Goal: Task Accomplishment & Management: Complete application form

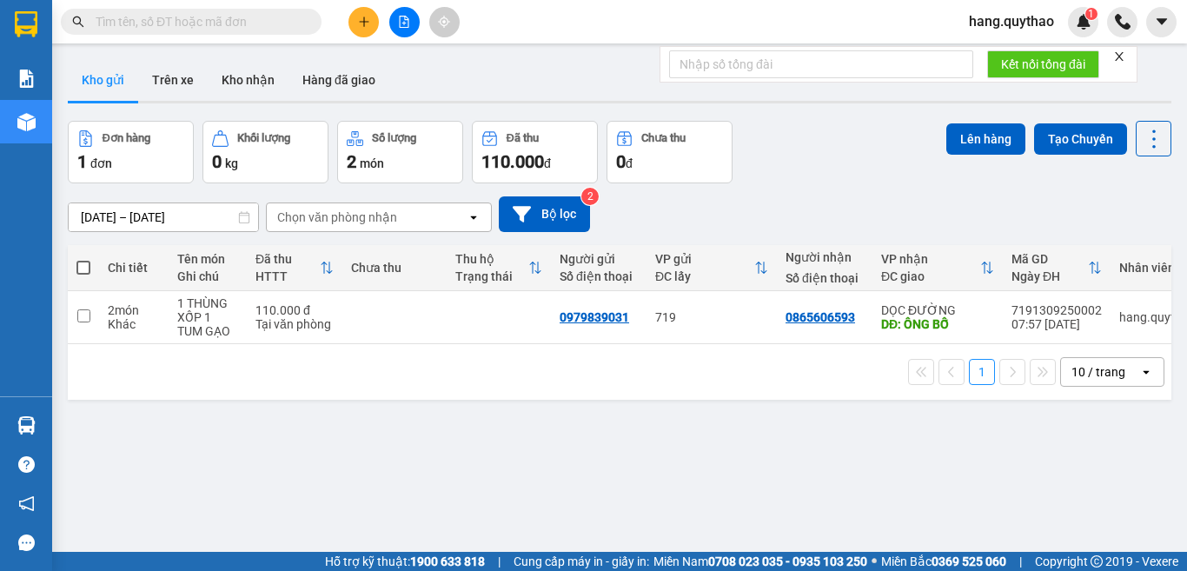
click at [363, 14] on button at bounding box center [363, 22] width 30 height 30
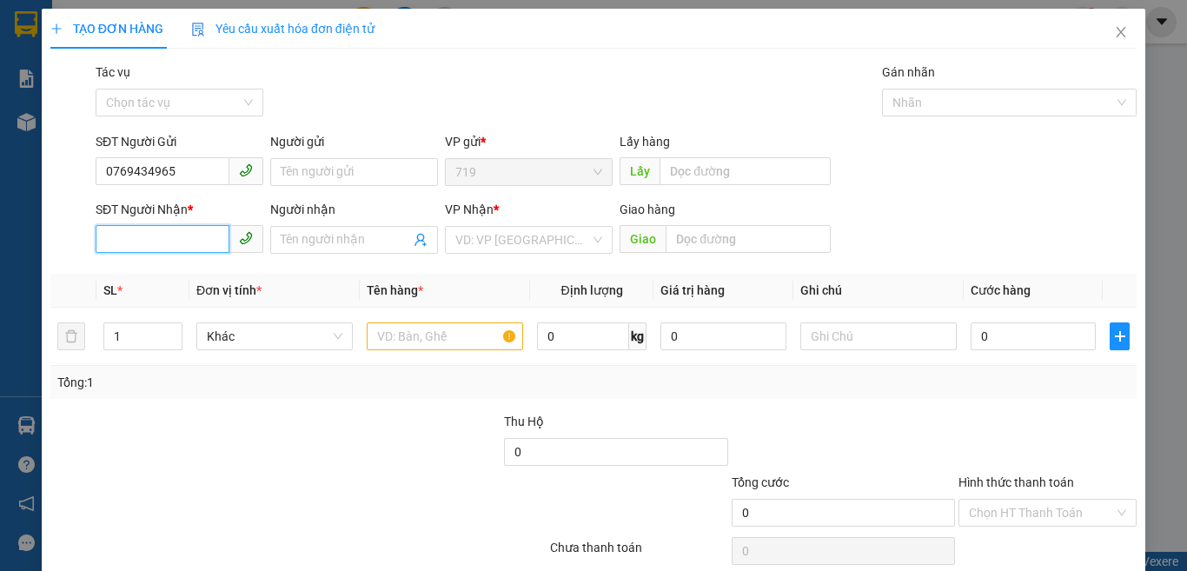
click at [185, 243] on input "SĐT Người Nhận *" at bounding box center [163, 239] width 134 height 28
click at [181, 164] on input "0769434965" at bounding box center [163, 171] width 134 height 28
type input "0"
type input "0917621063"
click at [197, 240] on input "SĐT Người Nhận *" at bounding box center [163, 239] width 134 height 28
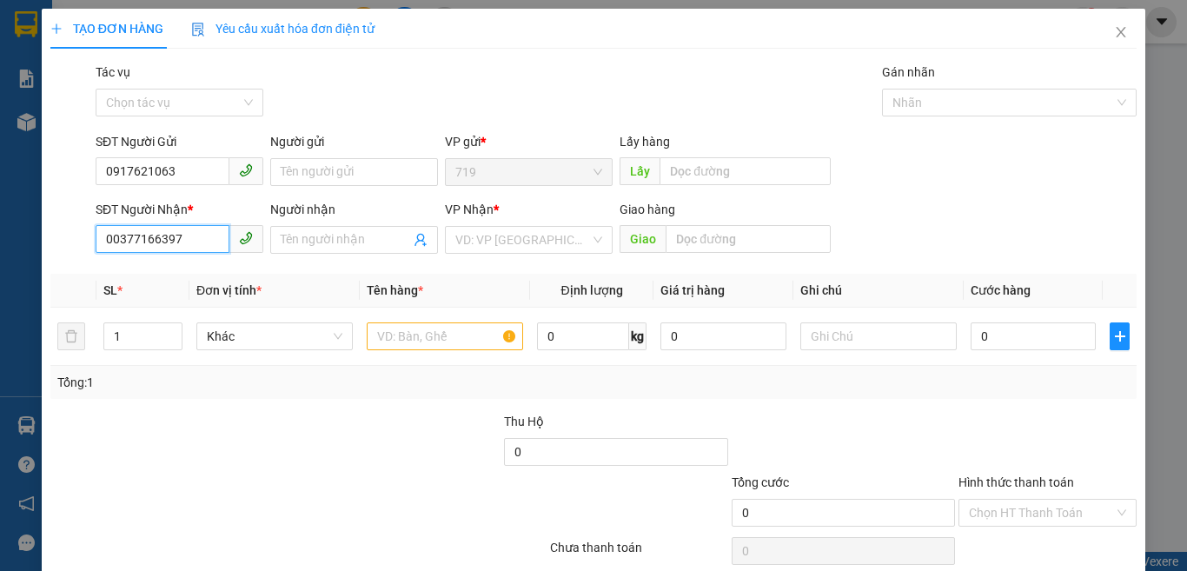
click at [113, 238] on input "00377166397" at bounding box center [163, 239] width 134 height 28
type input "0377166397"
click at [425, 341] on input "text" at bounding box center [445, 336] width 156 height 28
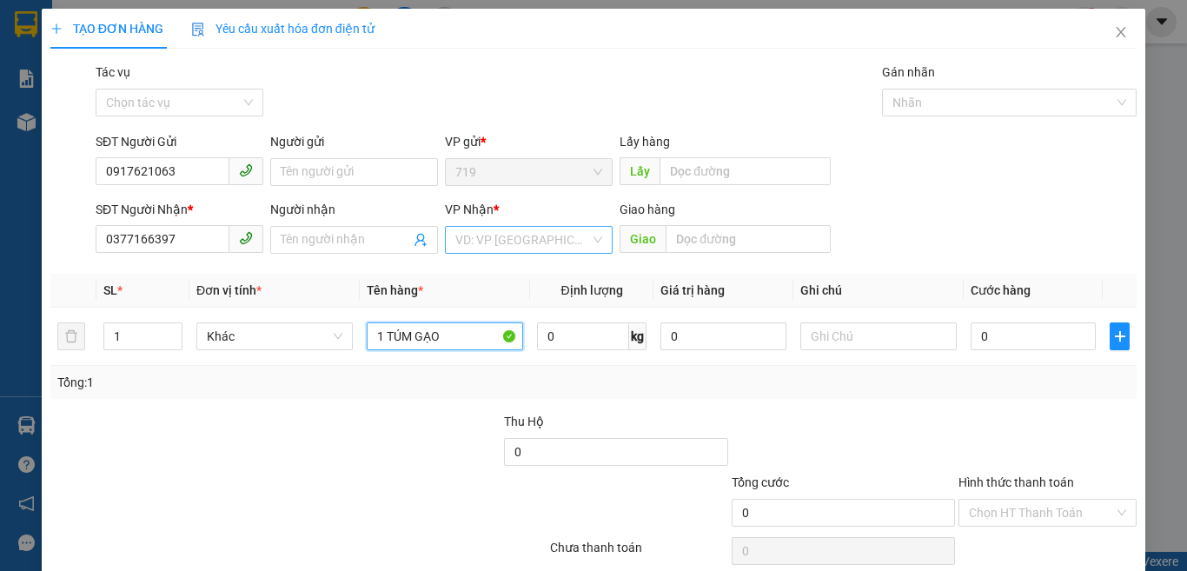
type input "1 TÚM GẠO"
click at [497, 235] on input "search" at bounding box center [522, 240] width 135 height 26
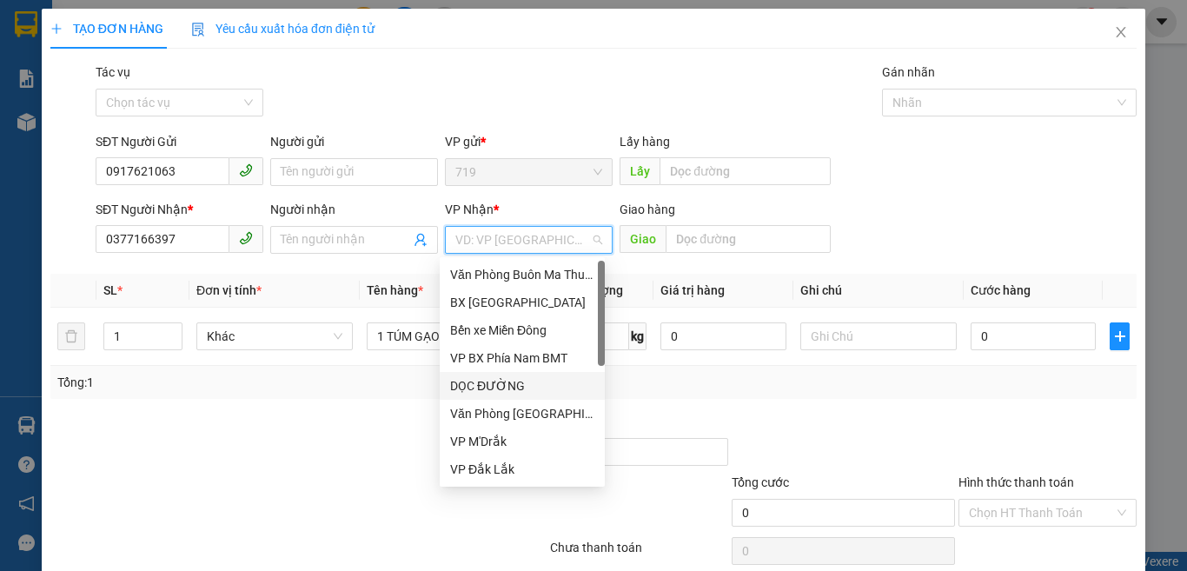
click at [508, 374] on div "DỌC ĐƯỜNG" at bounding box center [522, 386] width 165 height 28
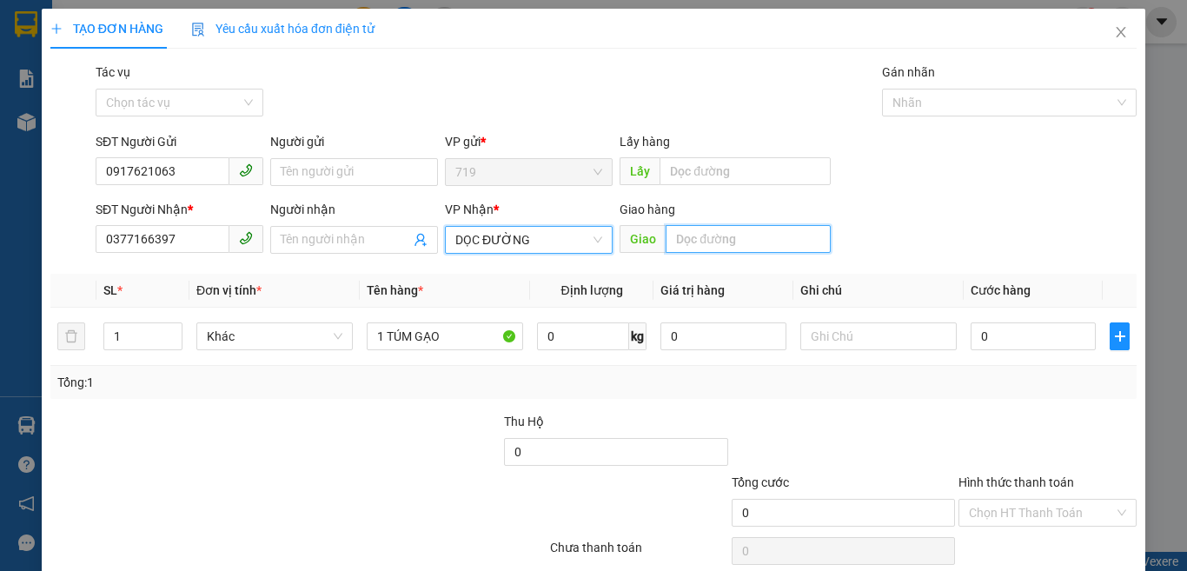
click at [746, 252] on input "text" at bounding box center [747, 239] width 165 height 28
type input "B"
type input "T"
click at [666, 240] on input "TRẢNG BOM" at bounding box center [747, 239] width 165 height 28
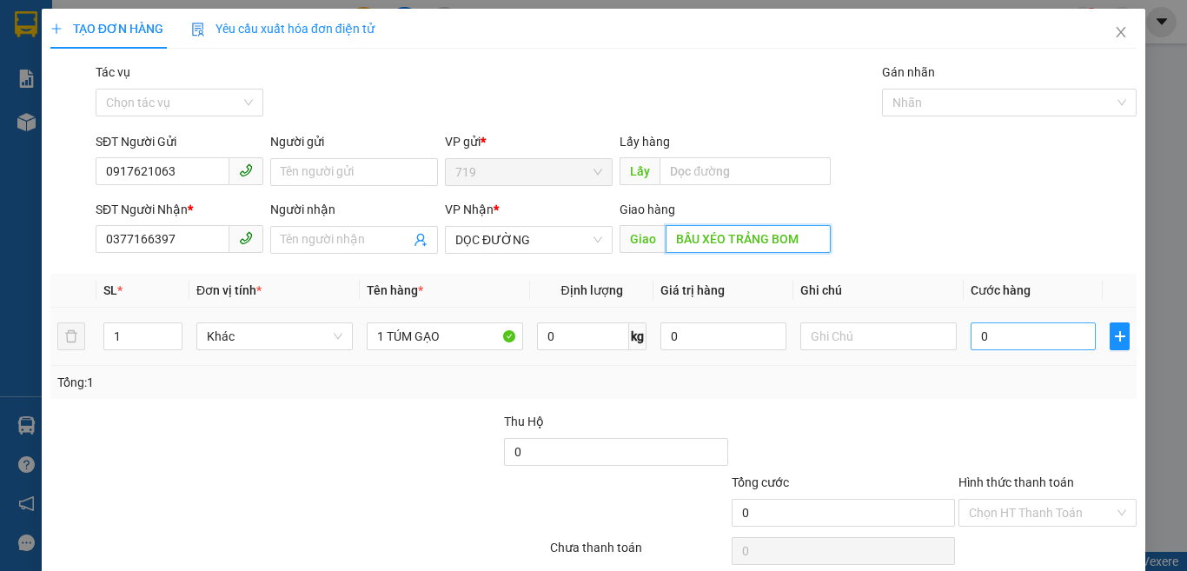
type input "BẦU XÉO TRẢNG BOM"
click at [1014, 338] on input "0" at bounding box center [1032, 336] width 125 height 28
type input "8"
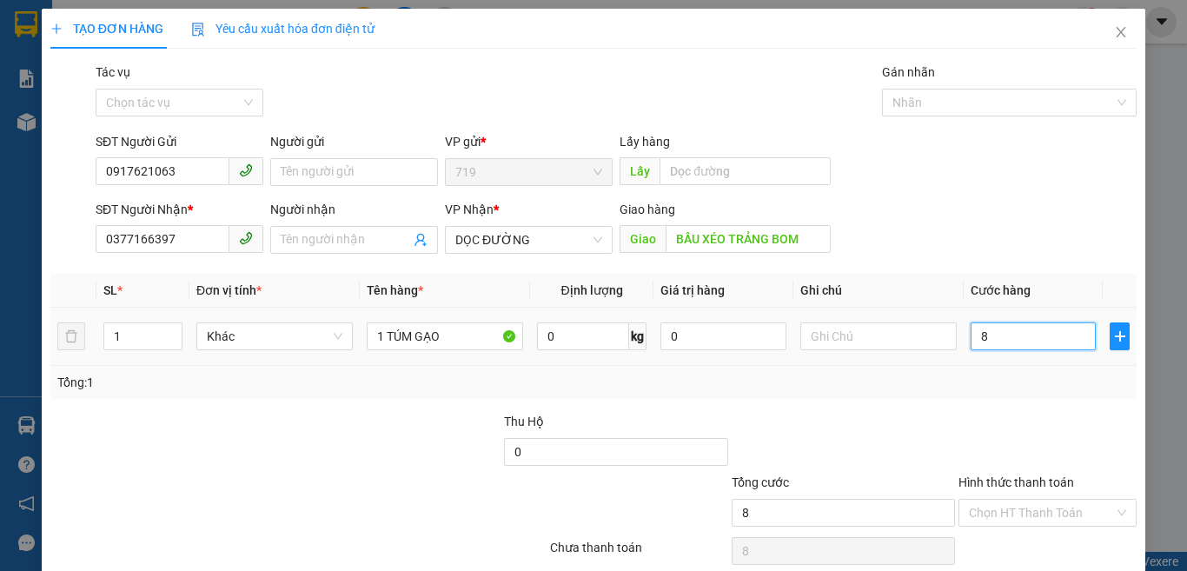
type input "80"
type input "800"
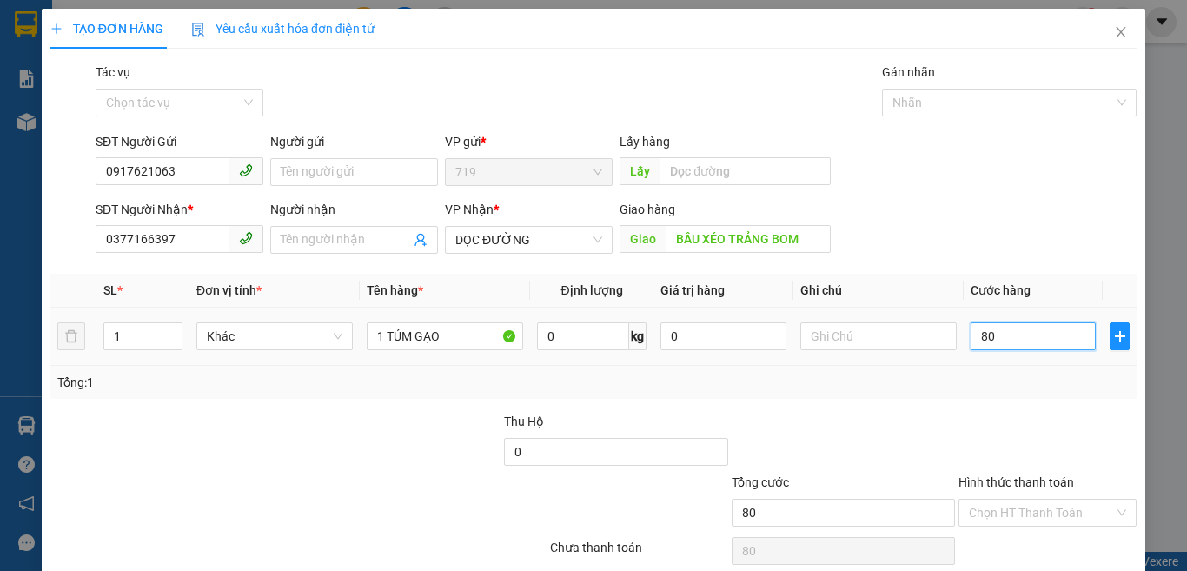
type input "800"
type input "8.000"
type input "80.000"
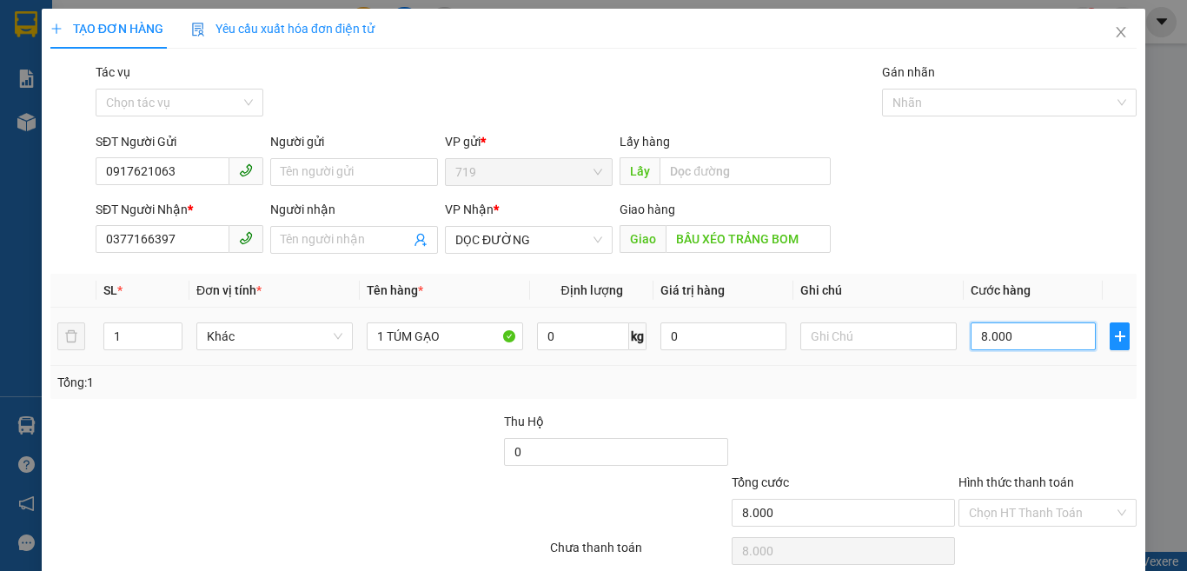
type input "80.000"
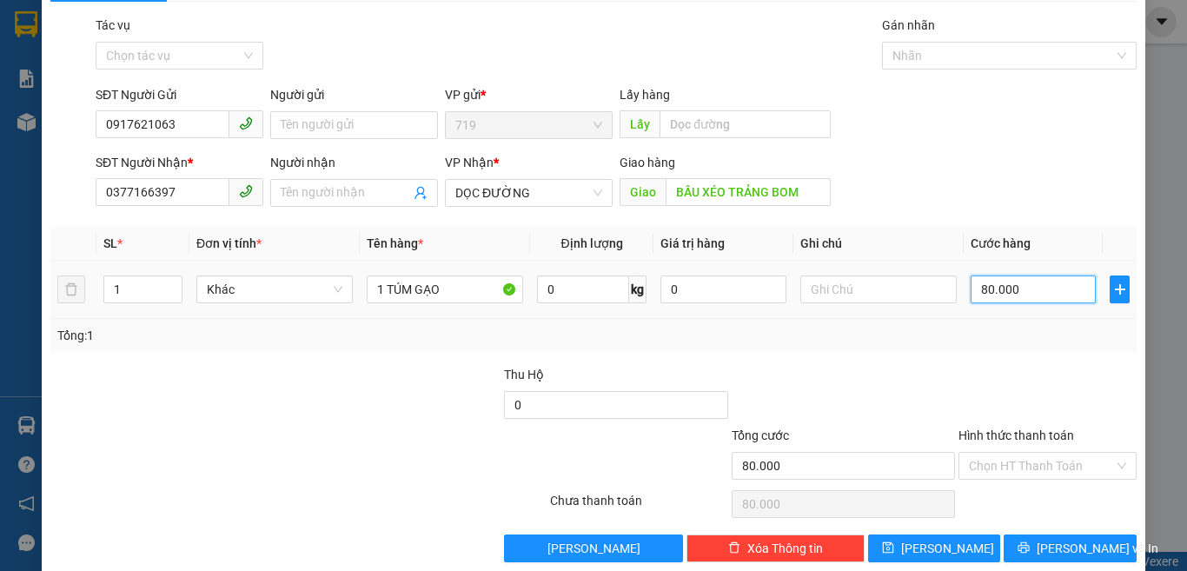
scroll to position [72, 0]
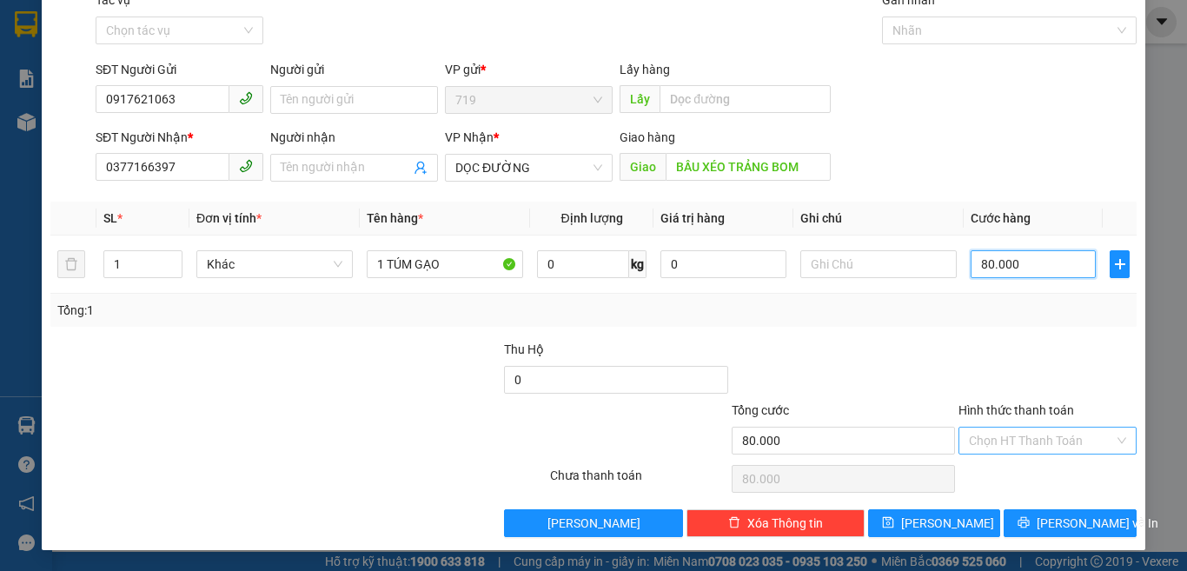
type input "80.000"
click at [984, 431] on input "Hình thức thanh toán" at bounding box center [1041, 440] width 145 height 26
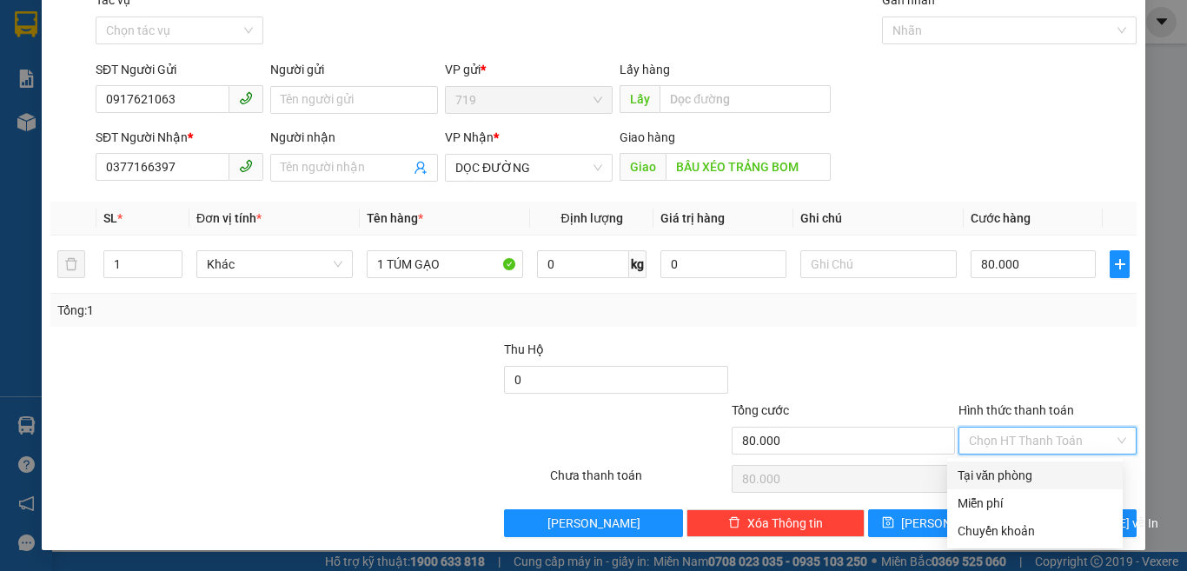
click at [993, 482] on div "Tại văn phòng" at bounding box center [1034, 475] width 155 height 19
type input "0"
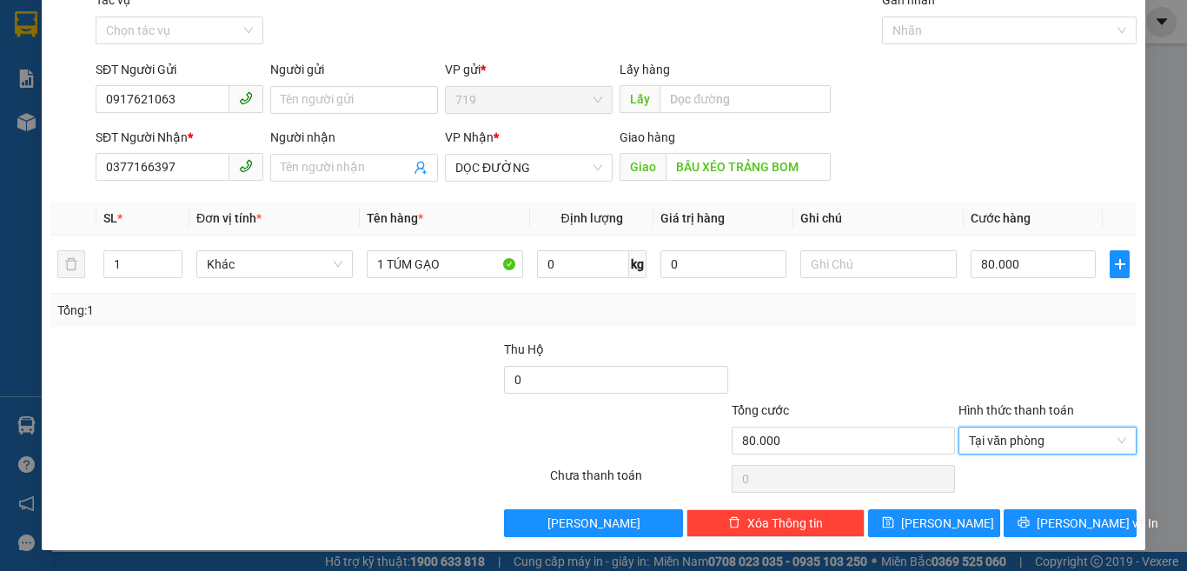
click at [1034, 501] on div "Transit Pickup Surcharge Ids Transit Deliver Surcharge Ids Transit Deliver Surc…" at bounding box center [593, 263] width 1086 height 546
click at [1045, 514] on span "[PERSON_NAME] và In" at bounding box center [1097, 522] width 122 height 19
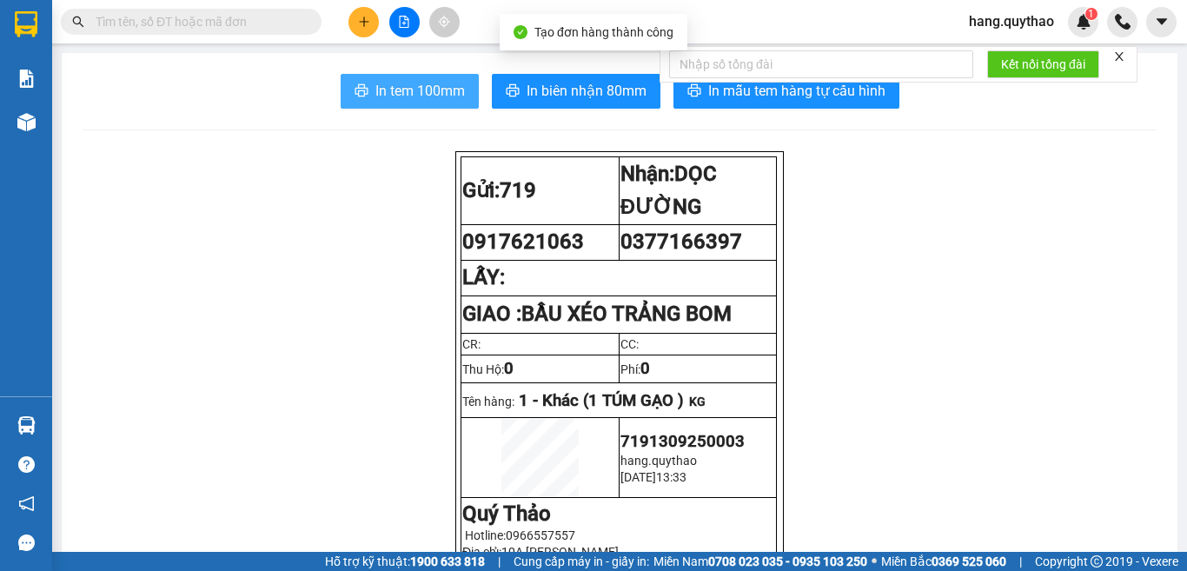
click at [410, 86] on span "In tem 100mm" at bounding box center [419, 91] width 89 height 22
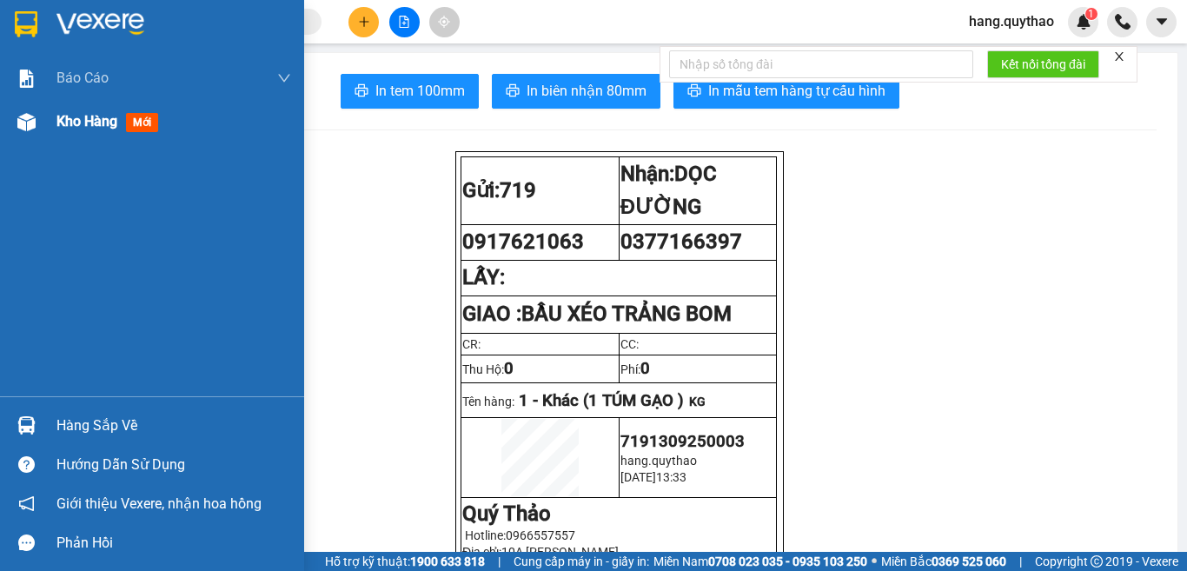
click at [110, 130] on div "Kho hàng mới" at bounding box center [110, 121] width 109 height 22
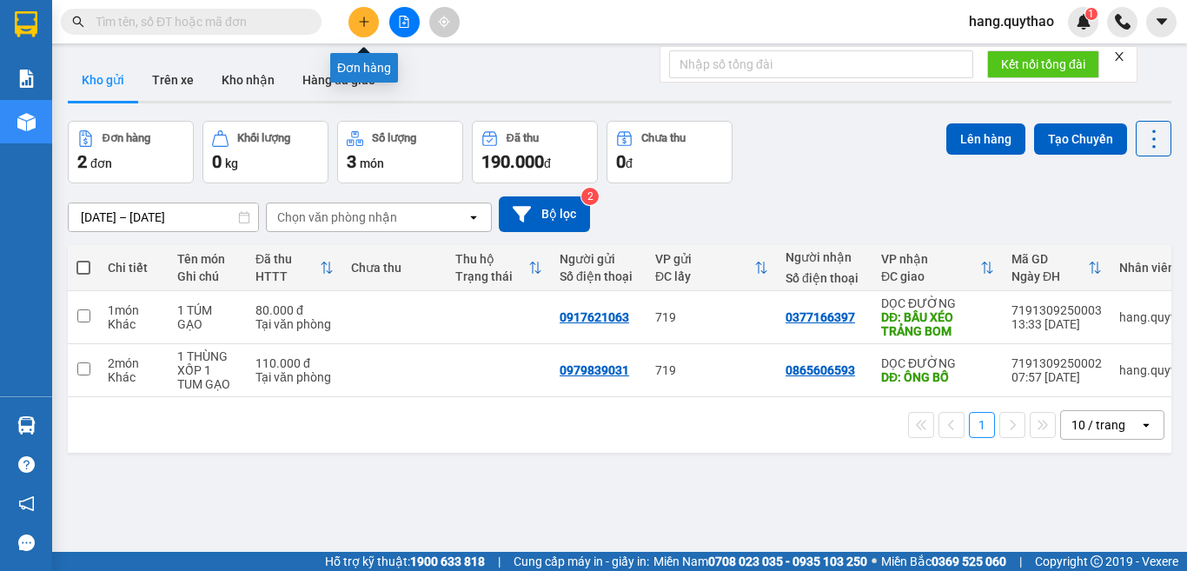
click at [361, 25] on icon "plus" at bounding box center [364, 22] width 12 height 12
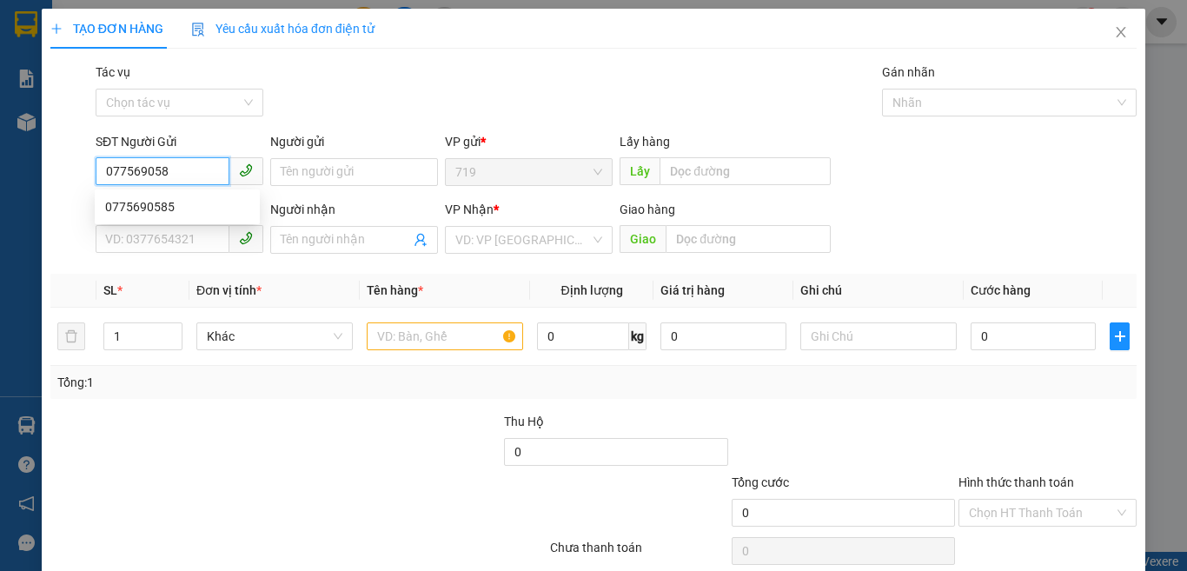
type input "0775690585"
click at [140, 194] on div "0775690585" at bounding box center [177, 207] width 165 height 28
type input "0398007948"
type input "0937455869"
type input "LONG THÀNH"
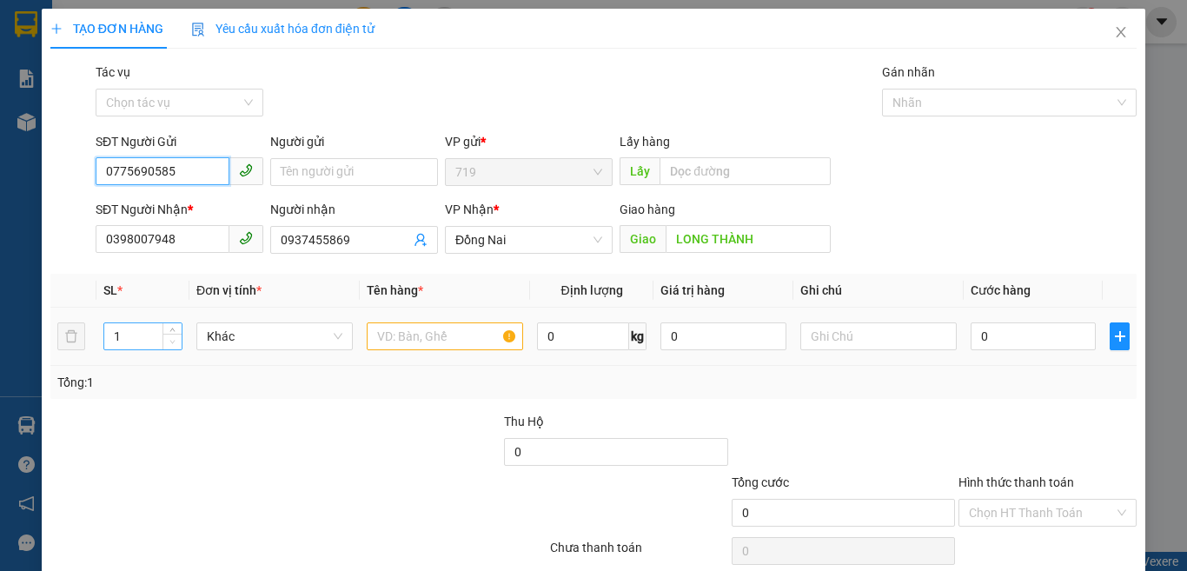
click at [162, 335] on span "Decrease Value" at bounding box center [171, 342] width 19 height 16
type input "0775690585"
click at [138, 328] on input "1" at bounding box center [142, 336] width 77 height 26
type input "2"
click at [381, 338] on input "text" at bounding box center [445, 336] width 156 height 28
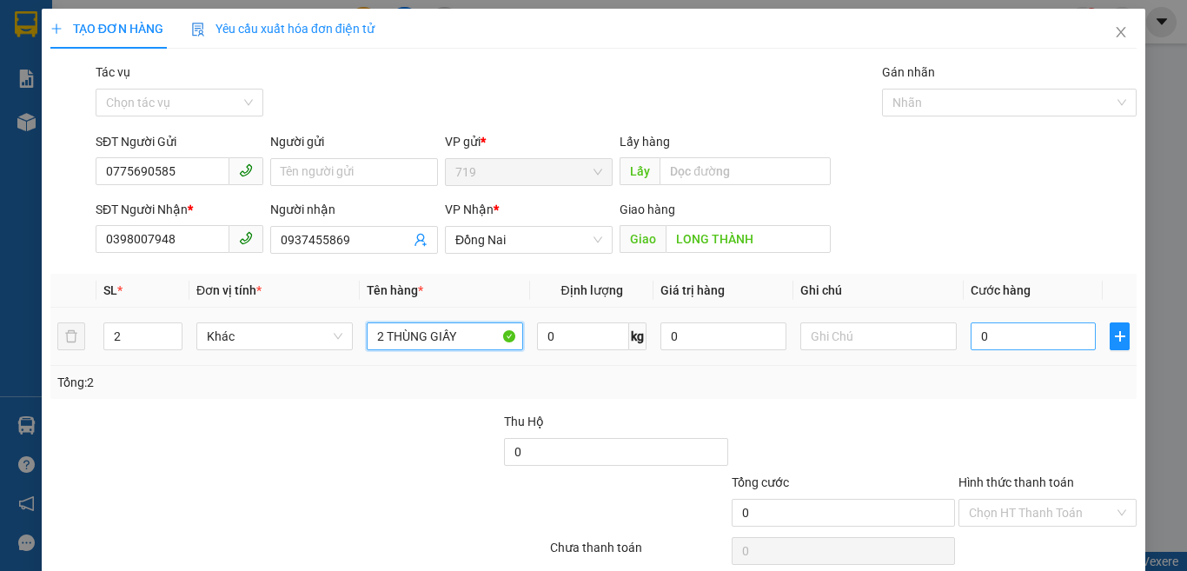
type input "2 THÙNG GIẤY"
click at [1063, 325] on input "0" at bounding box center [1032, 336] width 125 height 28
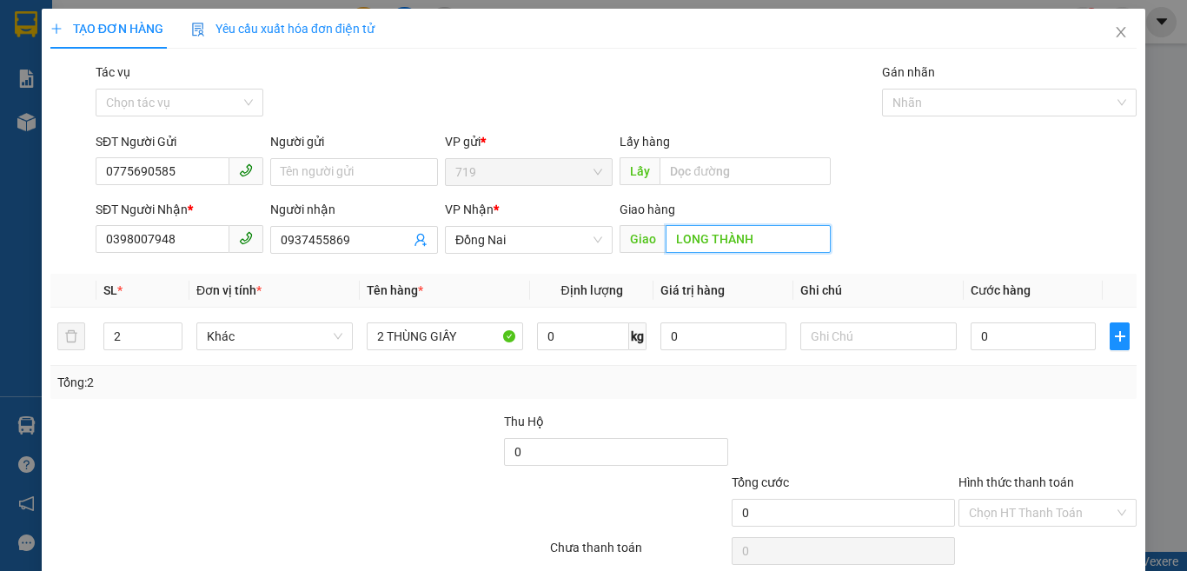
click at [665, 237] on input "LONG THÀNH" at bounding box center [747, 239] width 165 height 28
type input "CHỢ MỚI LONG THÀNH"
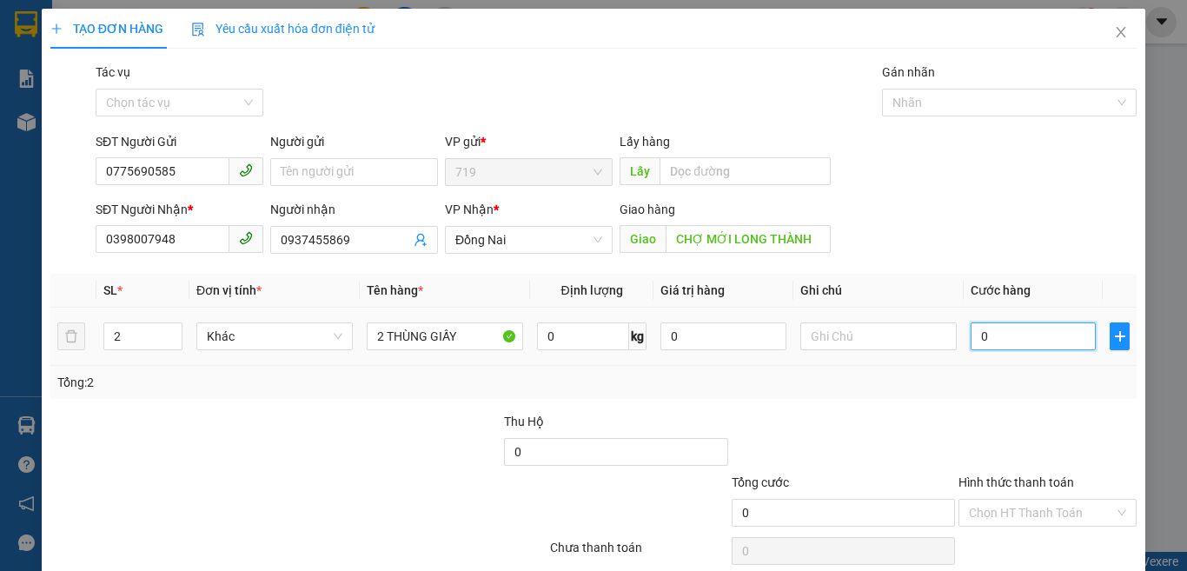
click at [1032, 327] on input "0" at bounding box center [1032, 336] width 125 height 28
type input "1"
type input "14"
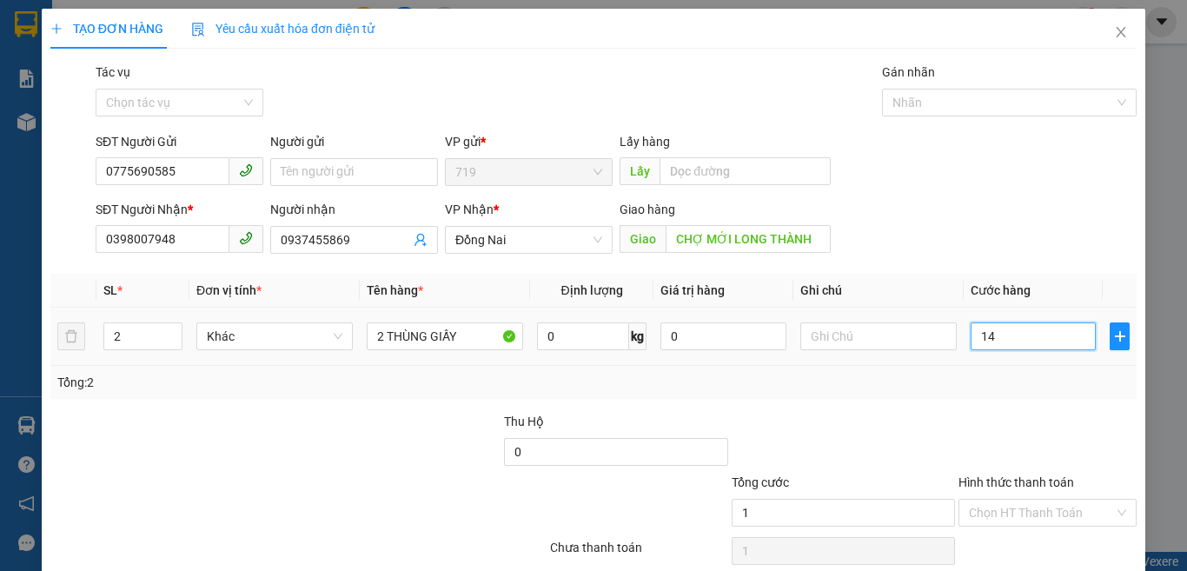
type input "14"
type input "140"
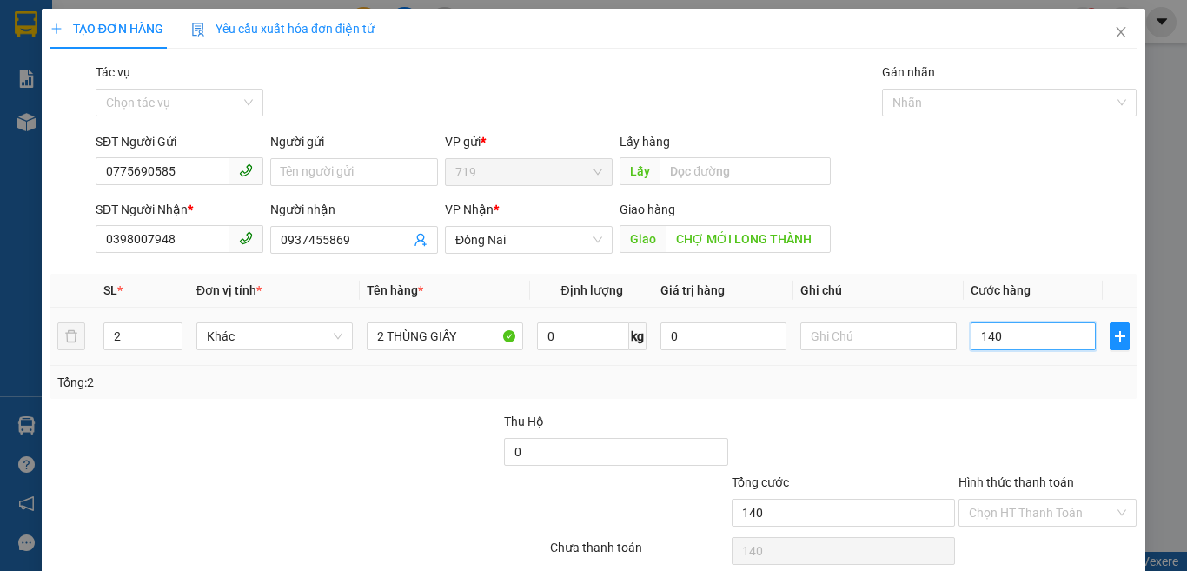
type input "1.400"
type input "14.000"
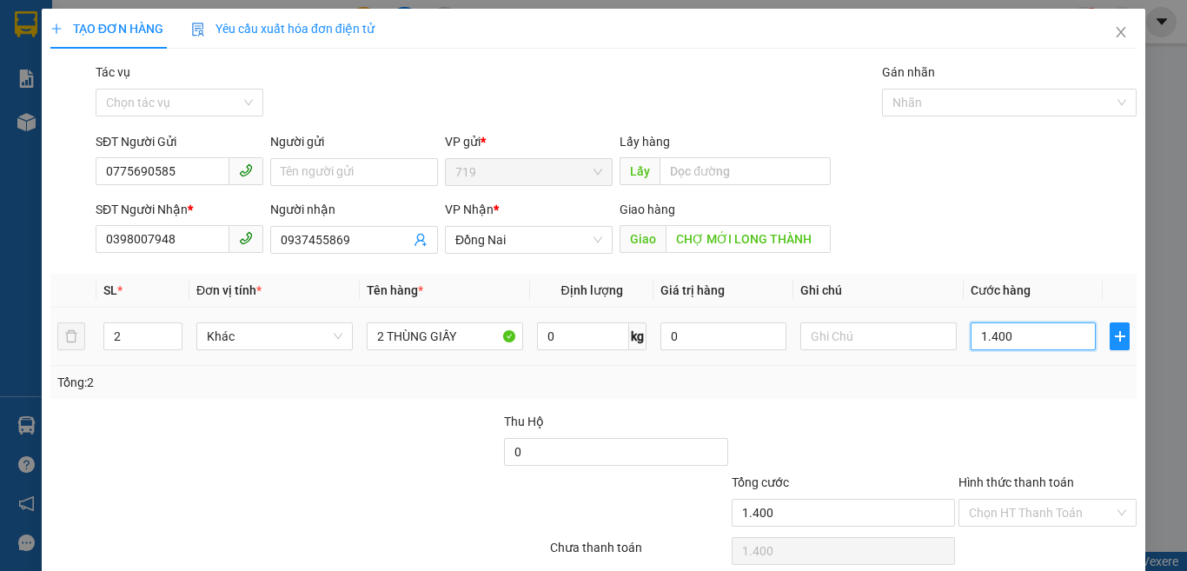
type input "14.000"
type input "140.000"
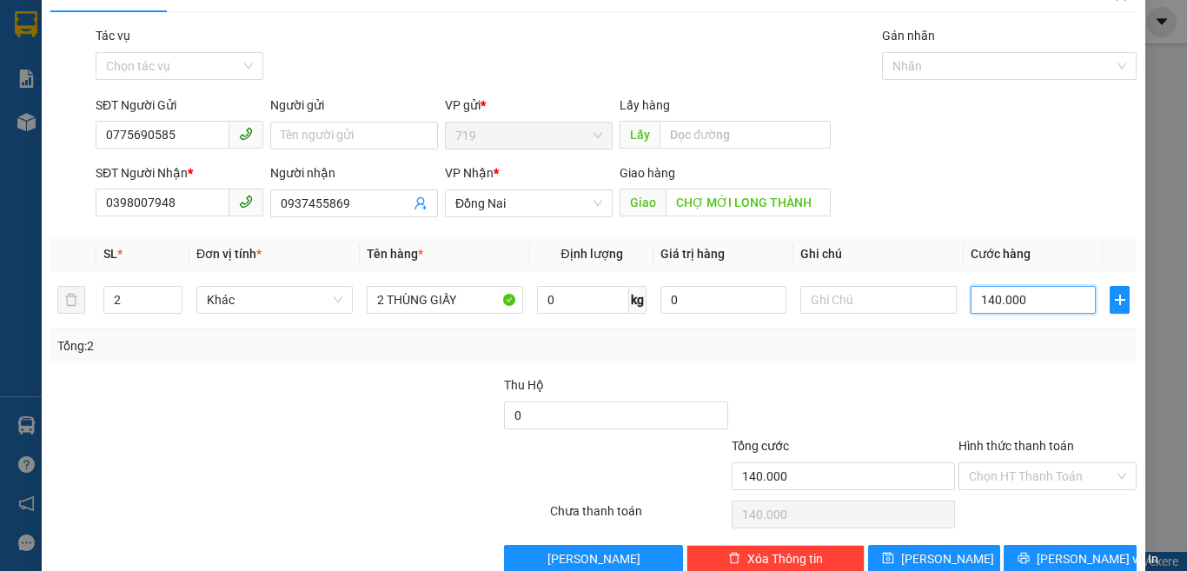
scroll to position [72, 0]
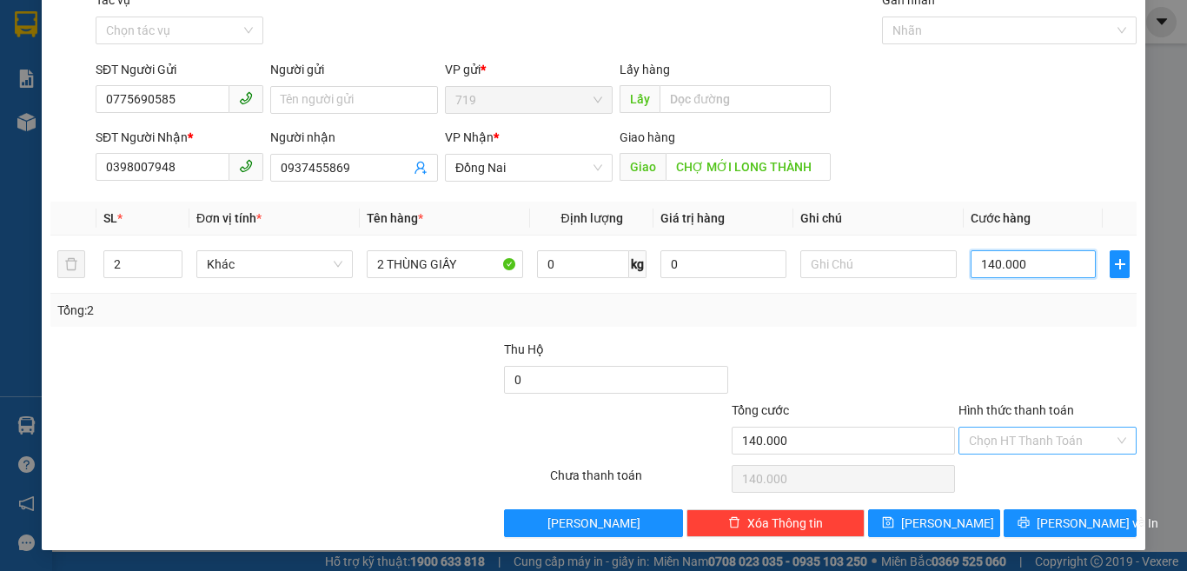
type input "140.000"
click at [1049, 429] on input "Hình thức thanh toán" at bounding box center [1041, 440] width 145 height 26
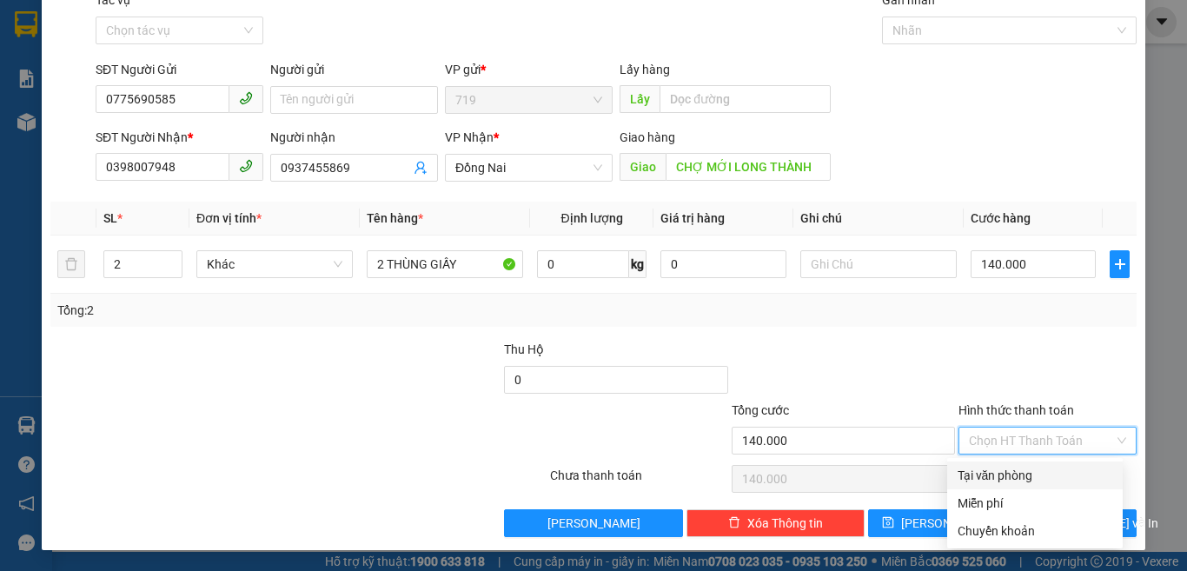
click at [1014, 477] on div "Tại văn phòng" at bounding box center [1034, 475] width 155 height 19
type input "0"
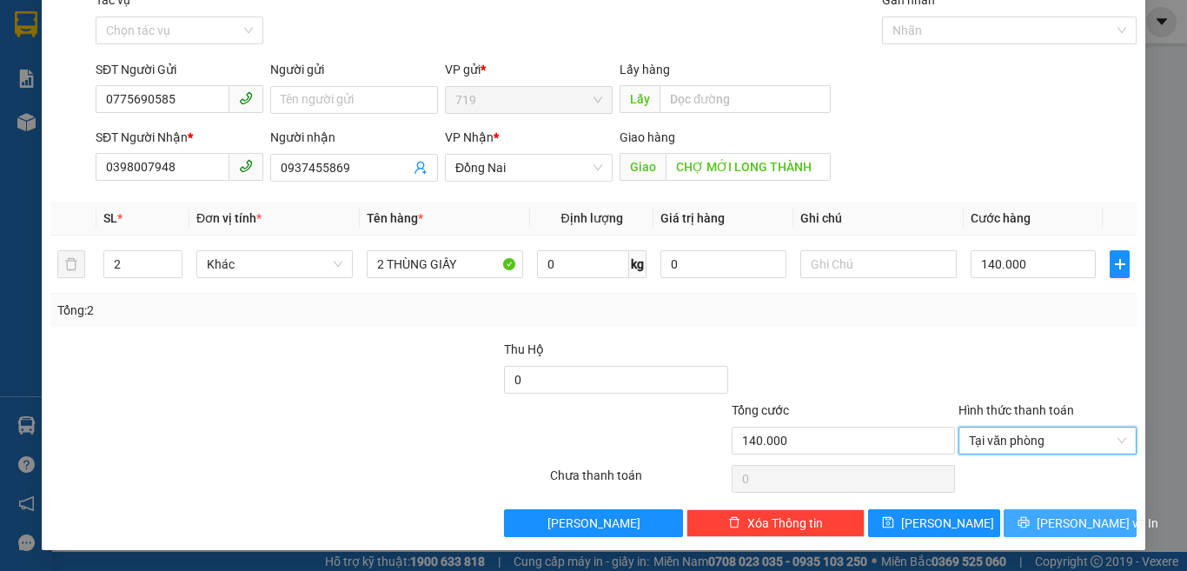
click at [1037, 513] on button "[PERSON_NAME] và In" at bounding box center [1069, 523] width 133 height 28
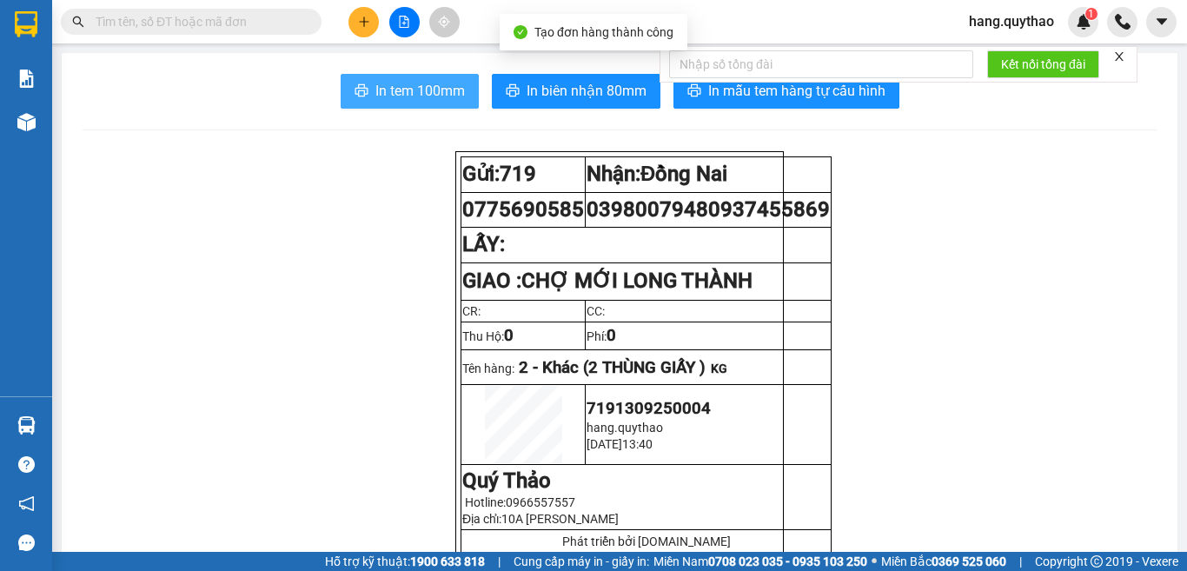
click at [410, 84] on span "In tem 100mm" at bounding box center [419, 91] width 89 height 22
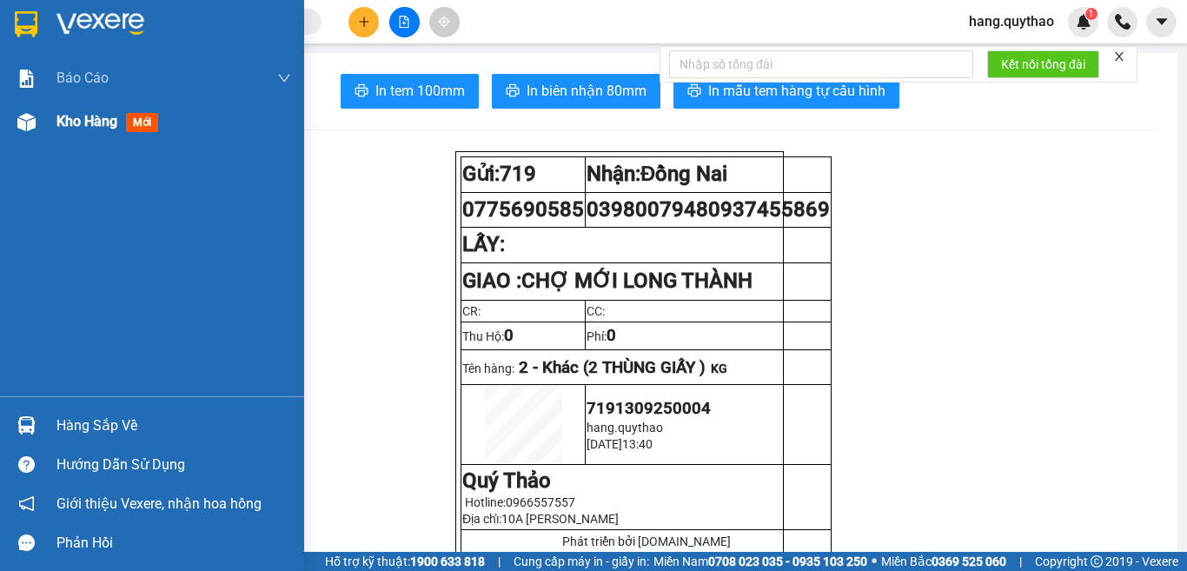
click at [59, 116] on span "Kho hàng" at bounding box center [86, 121] width 61 height 17
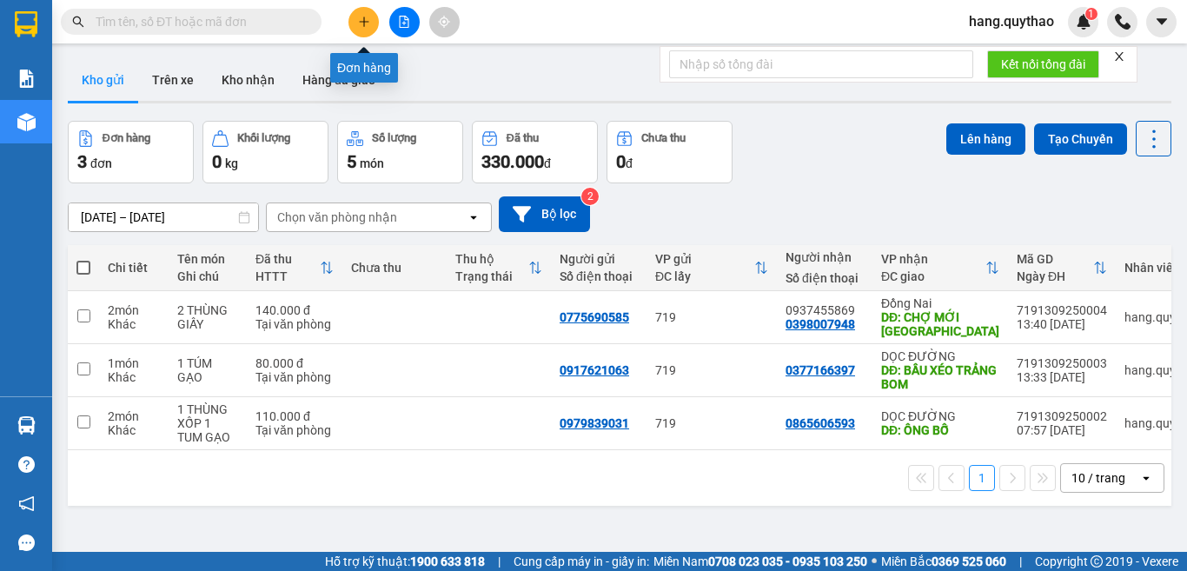
click at [367, 25] on icon "plus" at bounding box center [364, 22] width 12 height 12
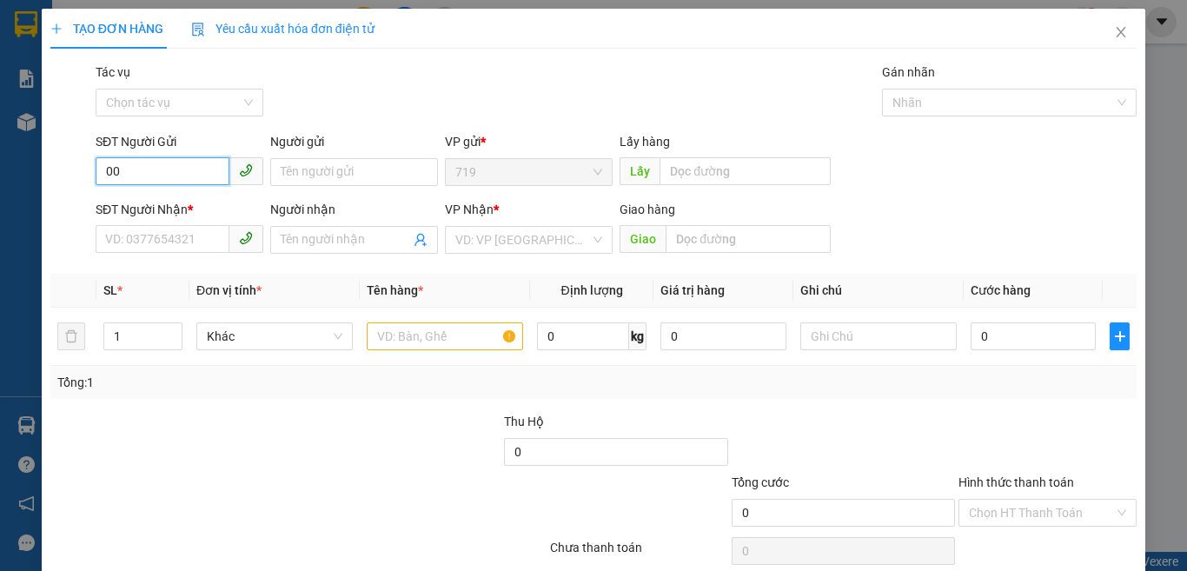
type input "0"
click at [143, 203] on div "0968980868" at bounding box center [177, 206] width 144 height 19
type input "0968980868"
type input "0943491825"
type input "0968980868"
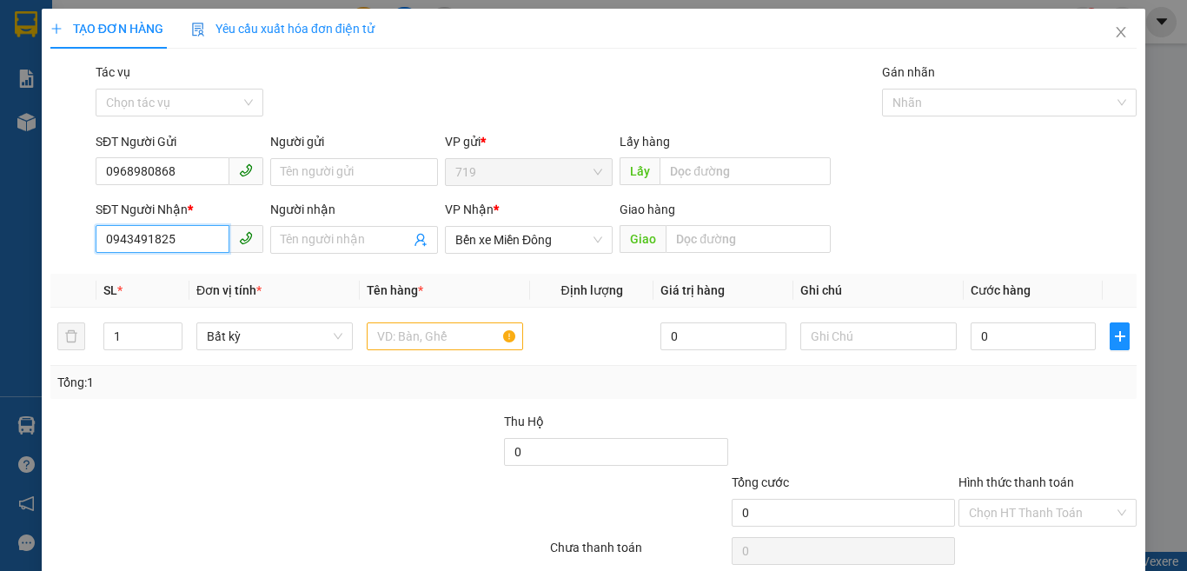
click at [202, 240] on input "0943491825" at bounding box center [163, 239] width 134 height 28
type input "0"
click at [160, 268] on div "0972242567" at bounding box center [177, 274] width 144 height 19
type input "0972242567"
type input "MIẾU ÔNG CÙ"
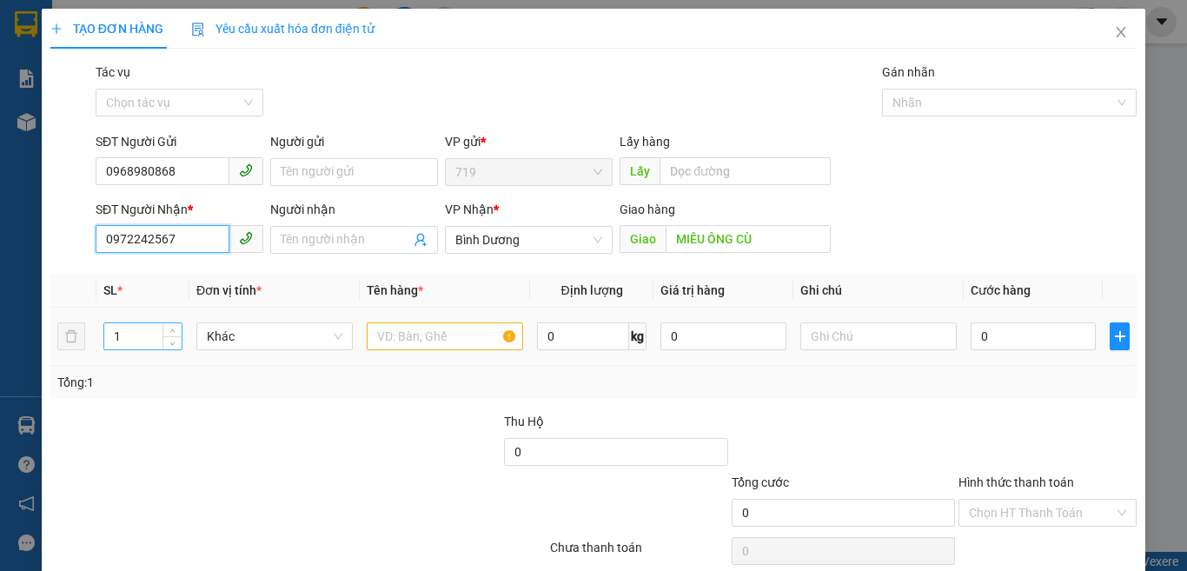
type input "0972242567"
click at [129, 339] on input "1" at bounding box center [142, 336] width 77 height 26
type input "2"
click at [393, 338] on input "text" at bounding box center [445, 336] width 156 height 28
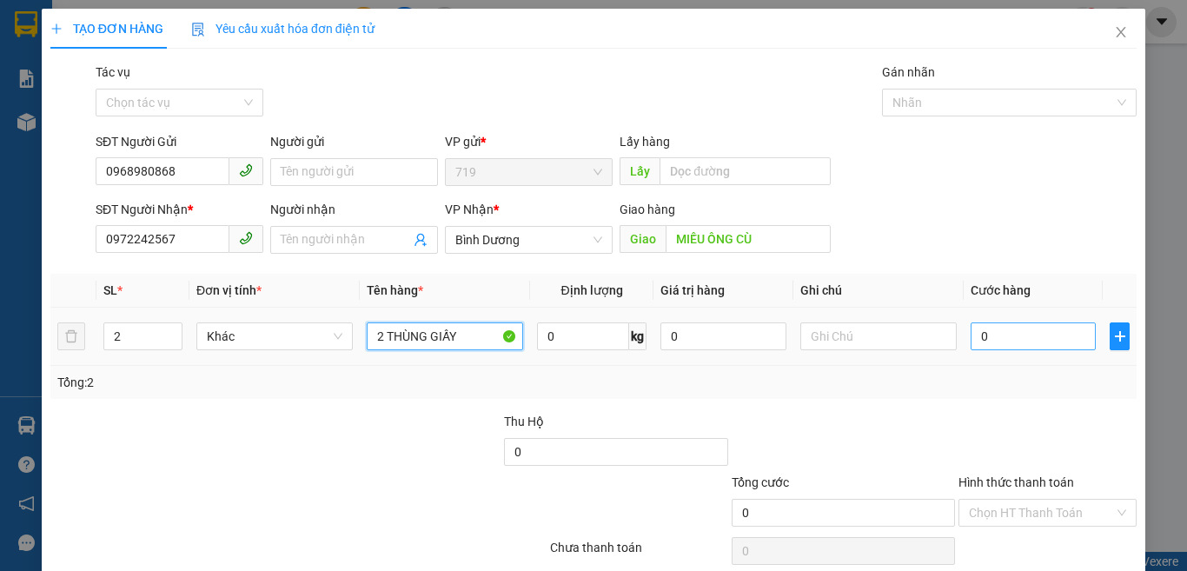
type input "2 THÙNG GIẤY"
click at [999, 338] on input "0" at bounding box center [1032, 336] width 125 height 28
type input "2"
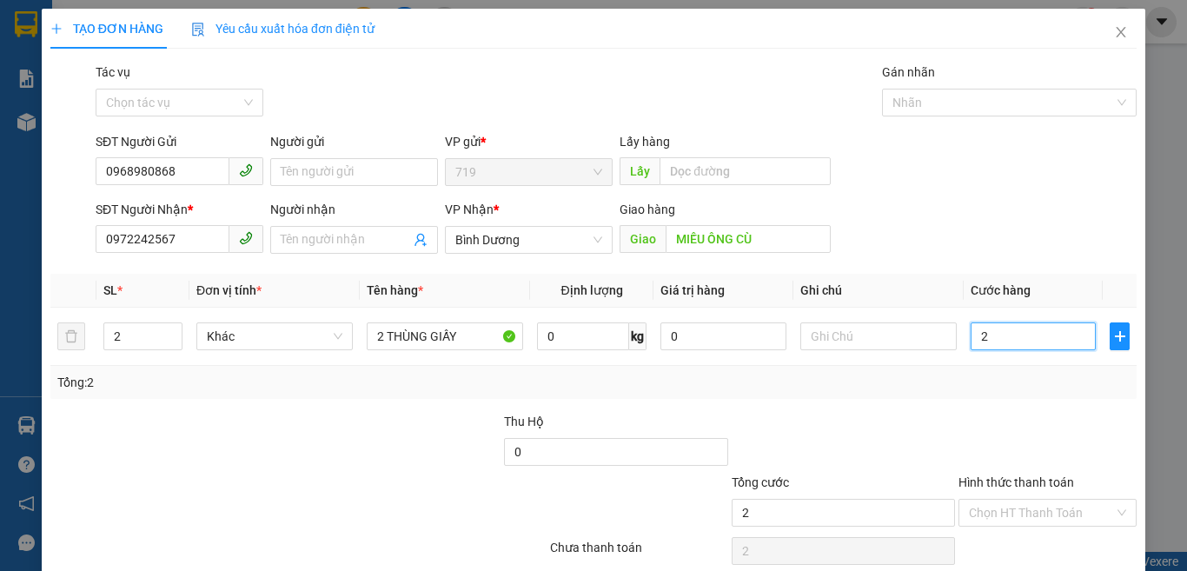
type input "23"
type input "230"
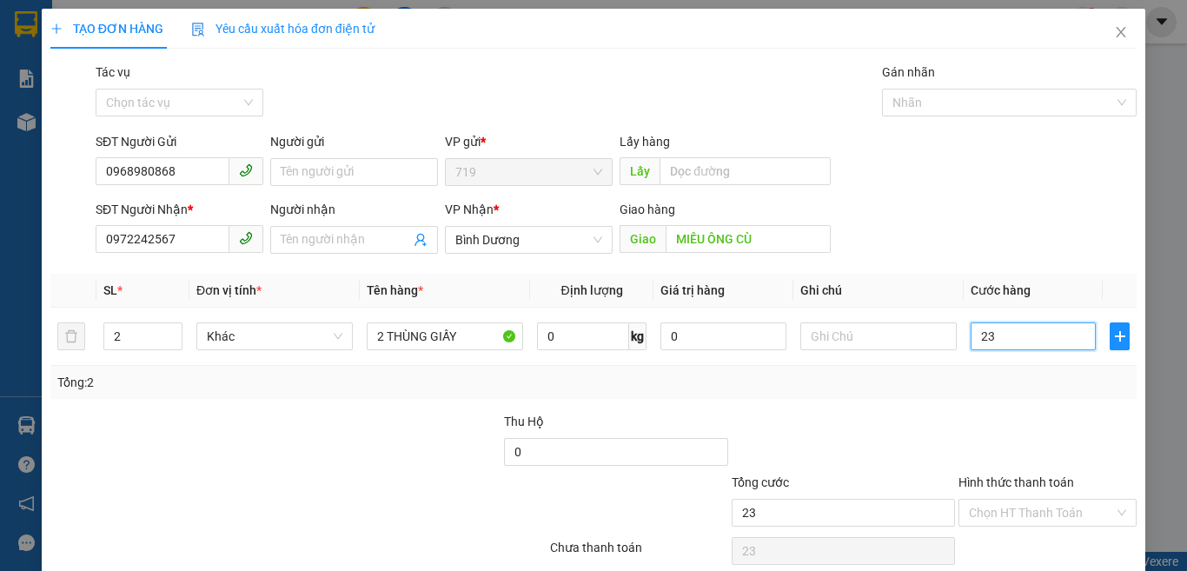
type input "230"
type input "2.300"
type input "23.000"
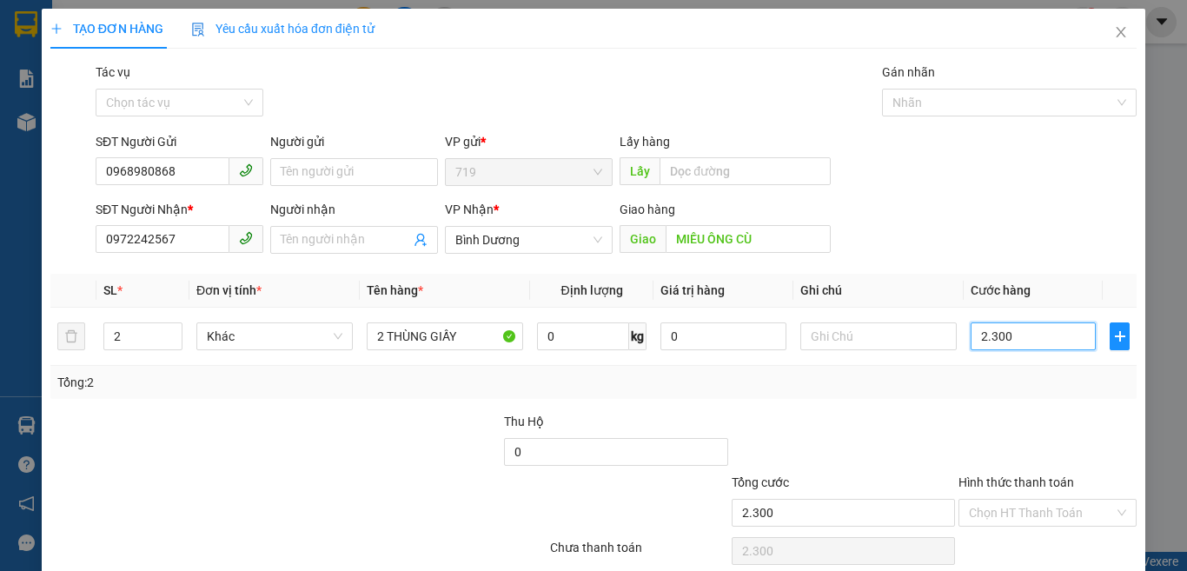
type input "23.000"
type input "230.000"
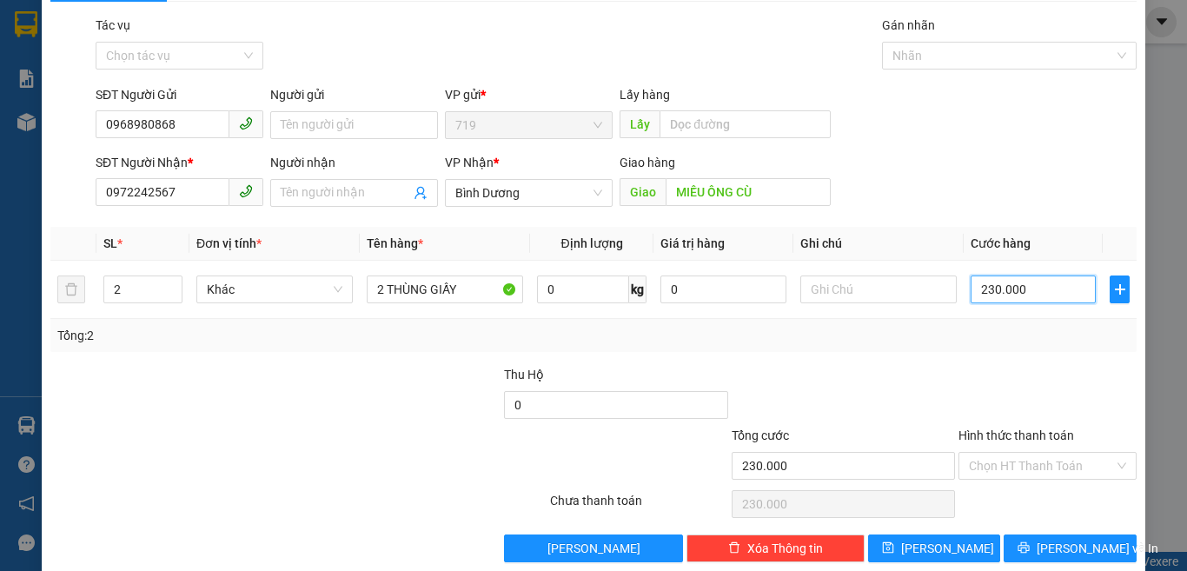
scroll to position [72, 0]
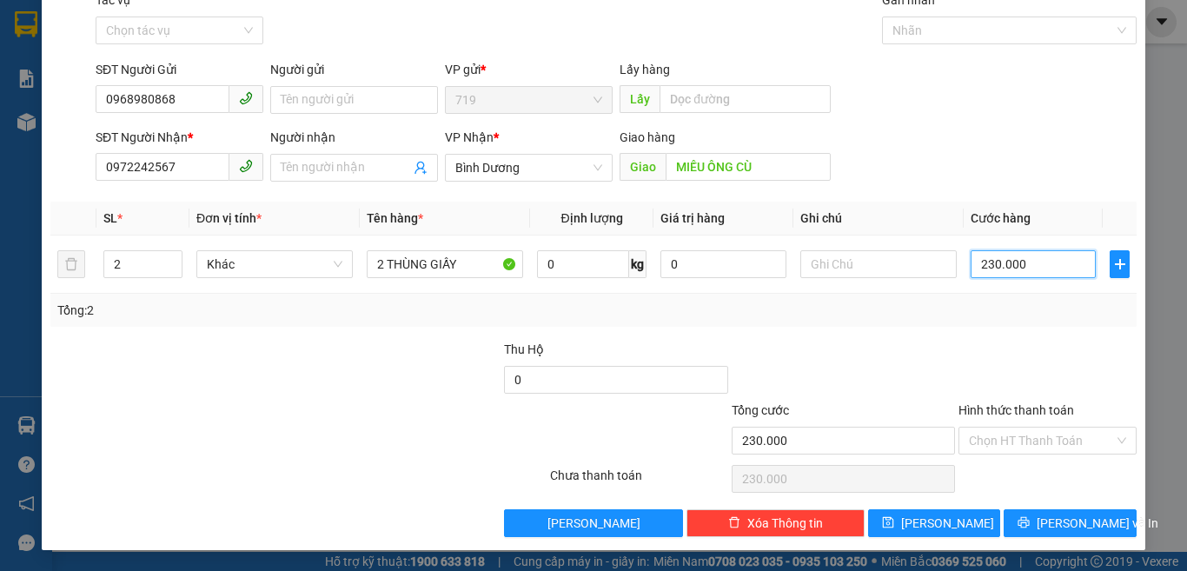
type input "230.000"
click at [1035, 454] on div "Hình thức thanh toán Chọn HT Thanh Toán" at bounding box center [1047, 431] width 178 height 61
click at [1025, 449] on input "Hình thức thanh toán" at bounding box center [1041, 440] width 145 height 26
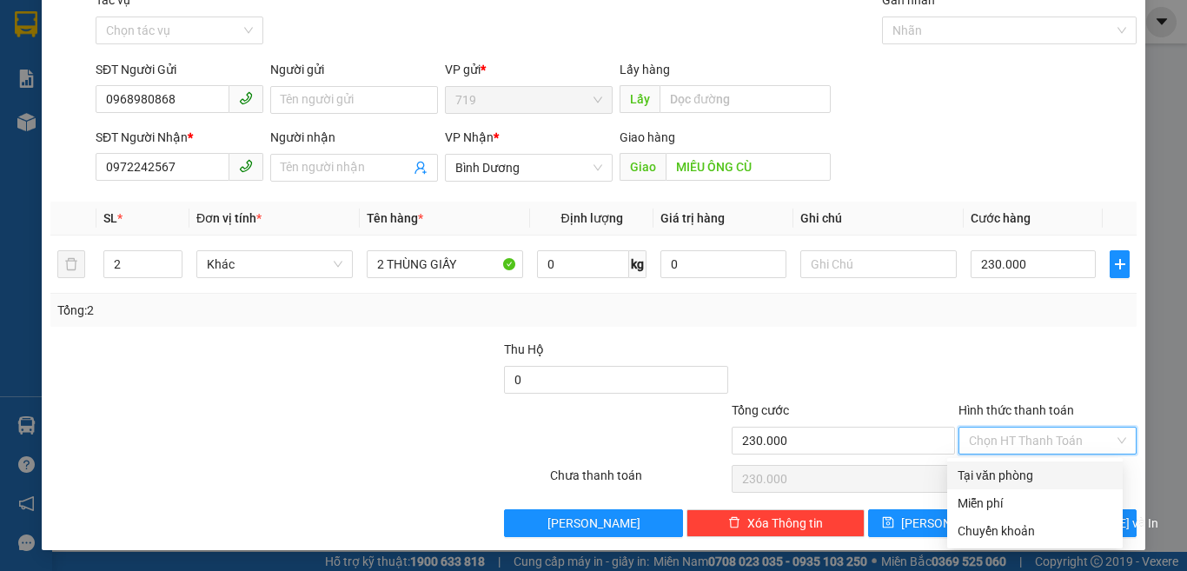
click at [1021, 476] on div "Tại văn phòng" at bounding box center [1034, 475] width 155 height 19
type input "0"
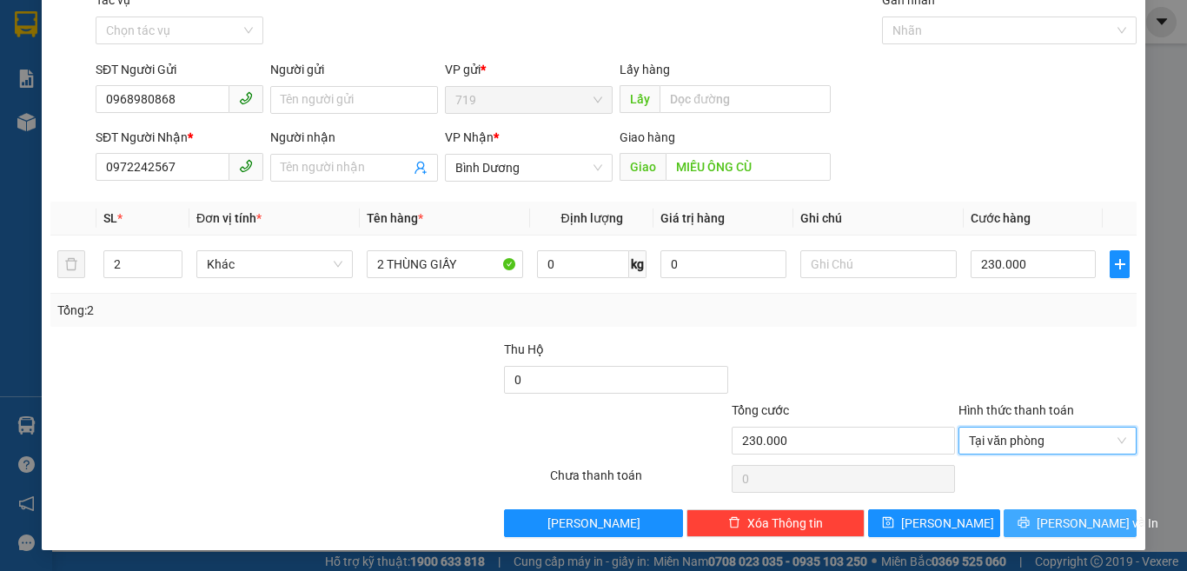
click at [1045, 520] on span "[PERSON_NAME] và In" at bounding box center [1097, 522] width 122 height 19
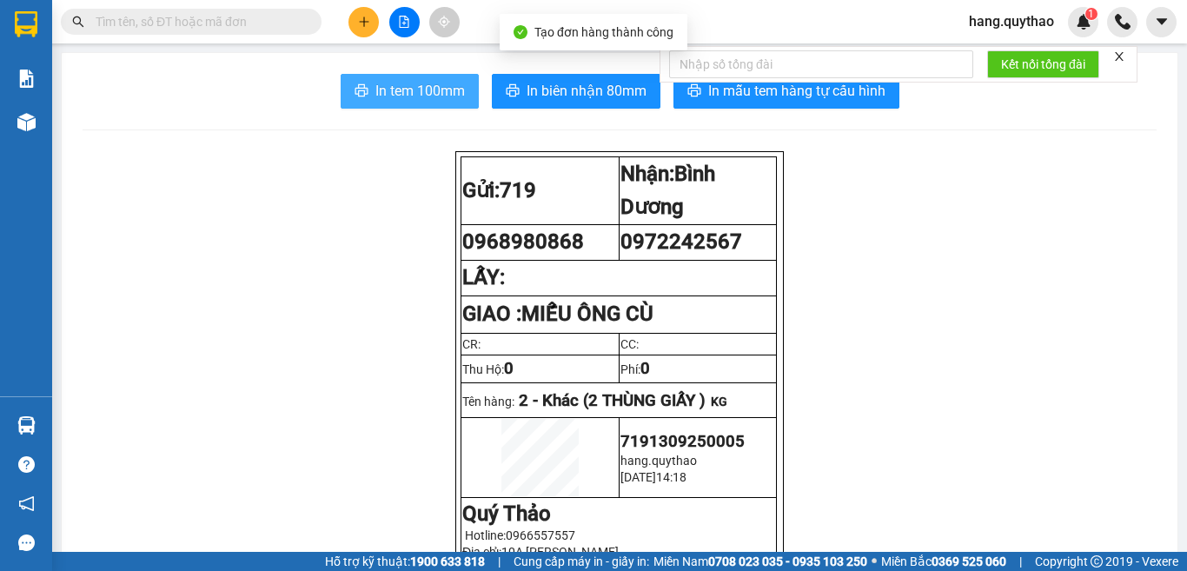
click at [436, 97] on span "In tem 100mm" at bounding box center [419, 91] width 89 height 22
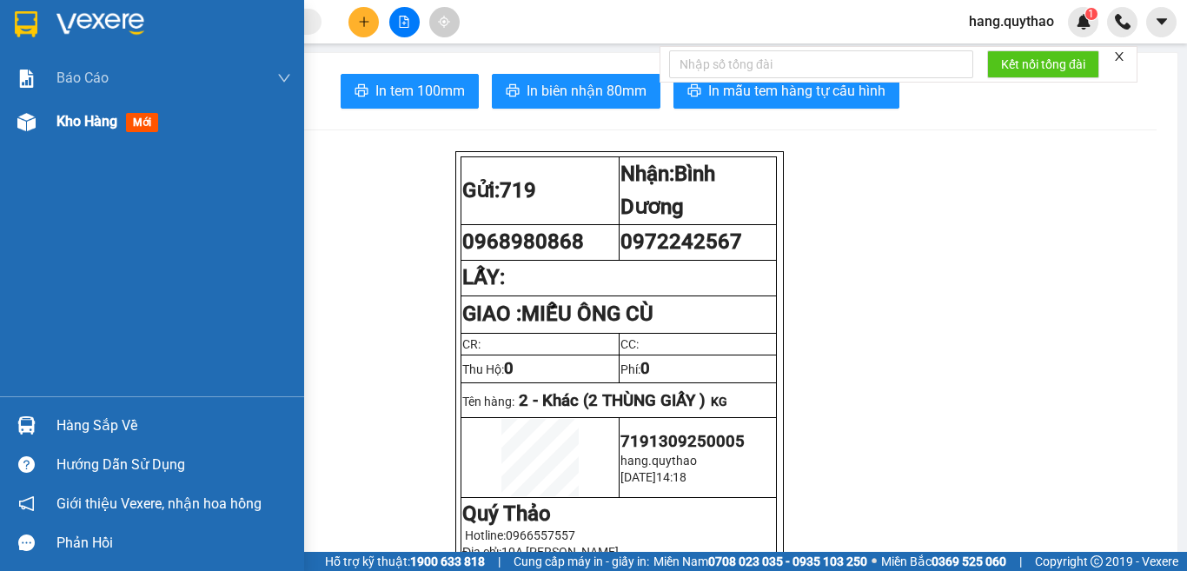
click at [106, 122] on span "Kho hàng" at bounding box center [86, 121] width 61 height 17
